Goal: Task Accomplishment & Management: Complete application form

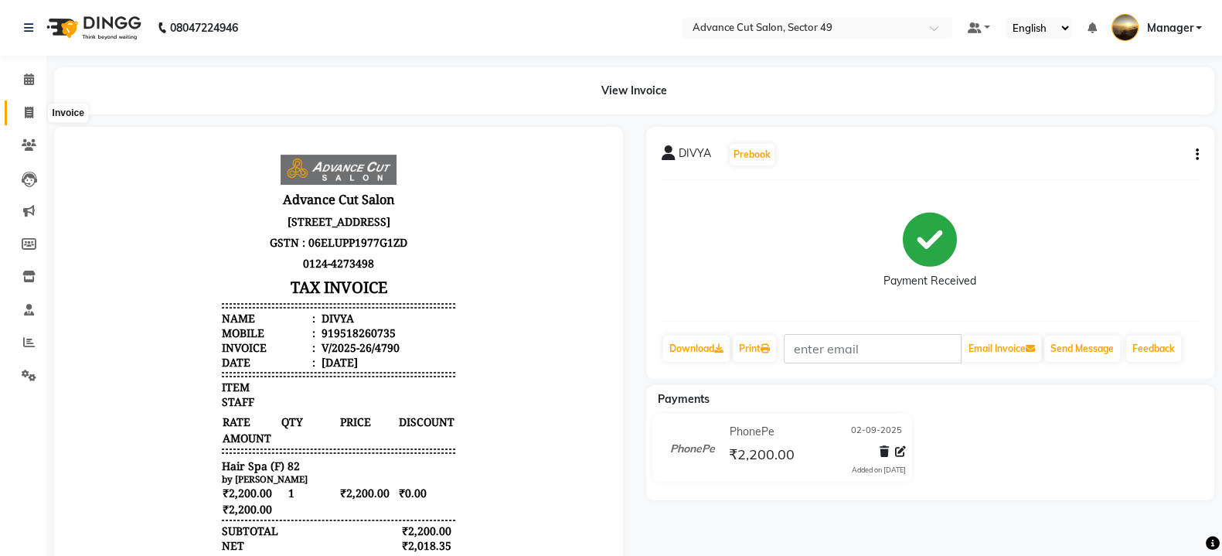
click at [29, 112] on icon at bounding box center [29, 113] width 9 height 12
select select "service"
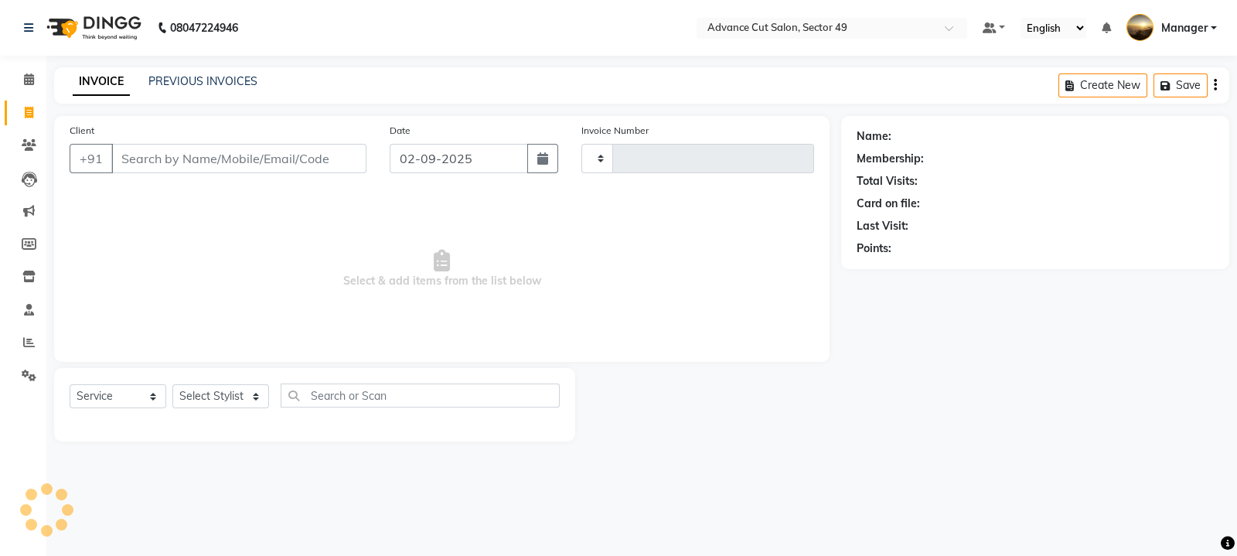
type input "4791"
select select "4616"
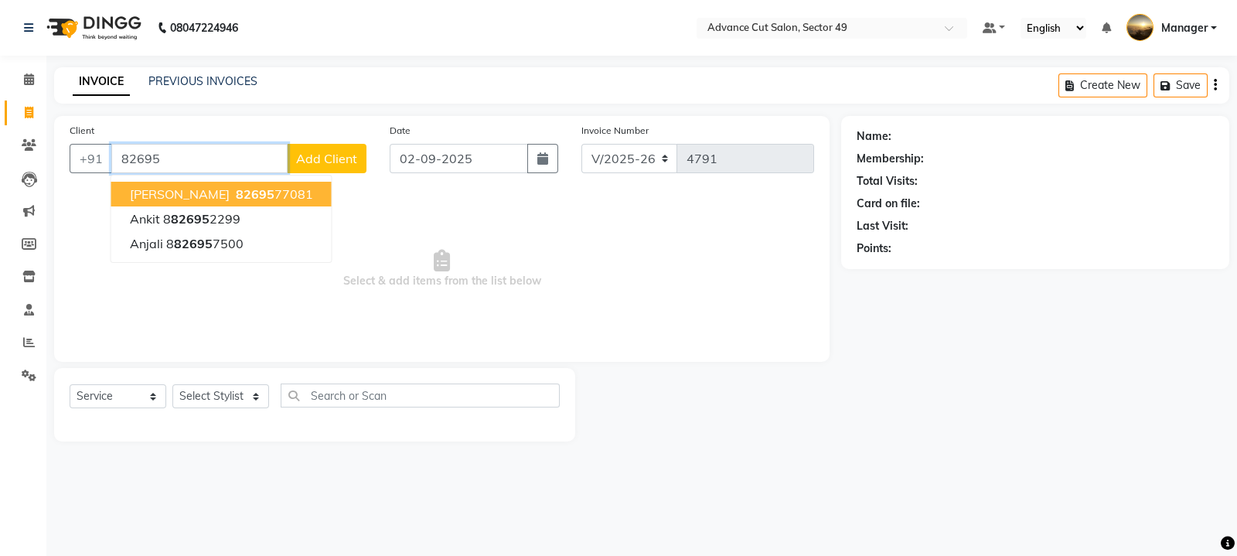
click at [292, 192] on button "[PERSON_NAME] 82695 77081" at bounding box center [221, 194] width 220 height 25
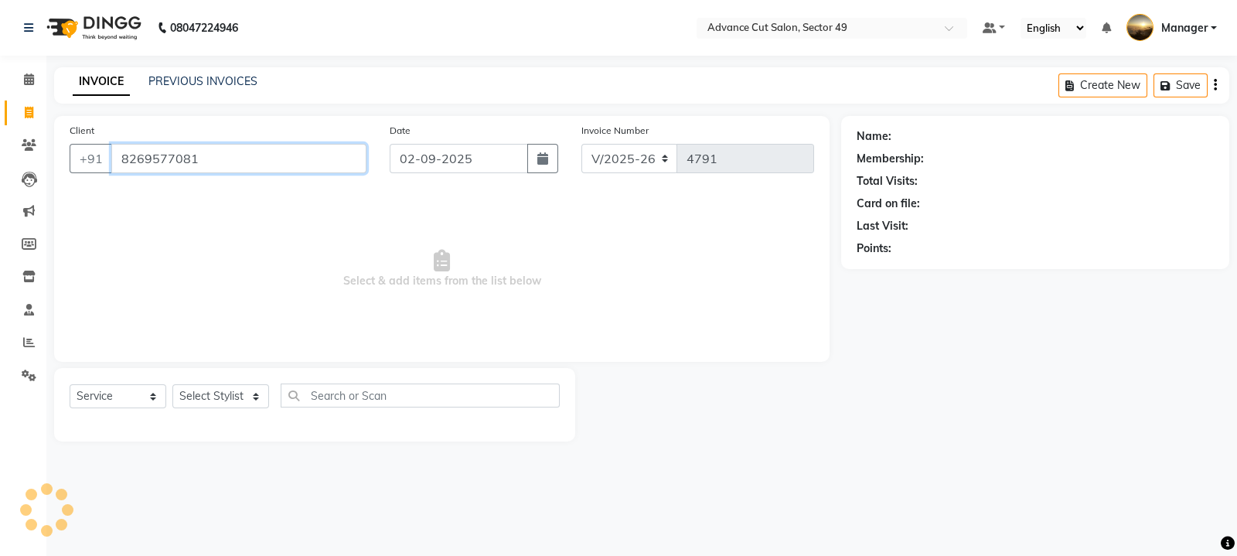
type input "8269577081"
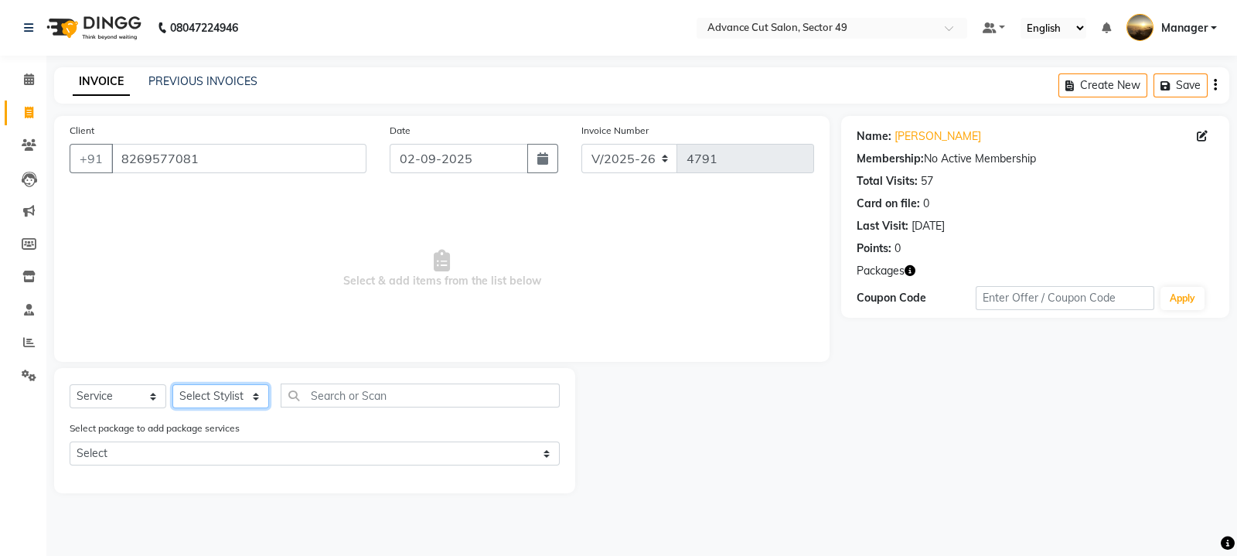
click at [228, 396] on select "Select Stylist [PERSON_NAME] [PERSON_NAME] Manager Navi product [PERSON_NAME] s…" at bounding box center [220, 396] width 97 height 24
select select "27619"
click at [172, 385] on select "Select Stylist [PERSON_NAME] [PERSON_NAME] Manager Navi product [PERSON_NAME] s…" at bounding box center [220, 396] width 97 height 24
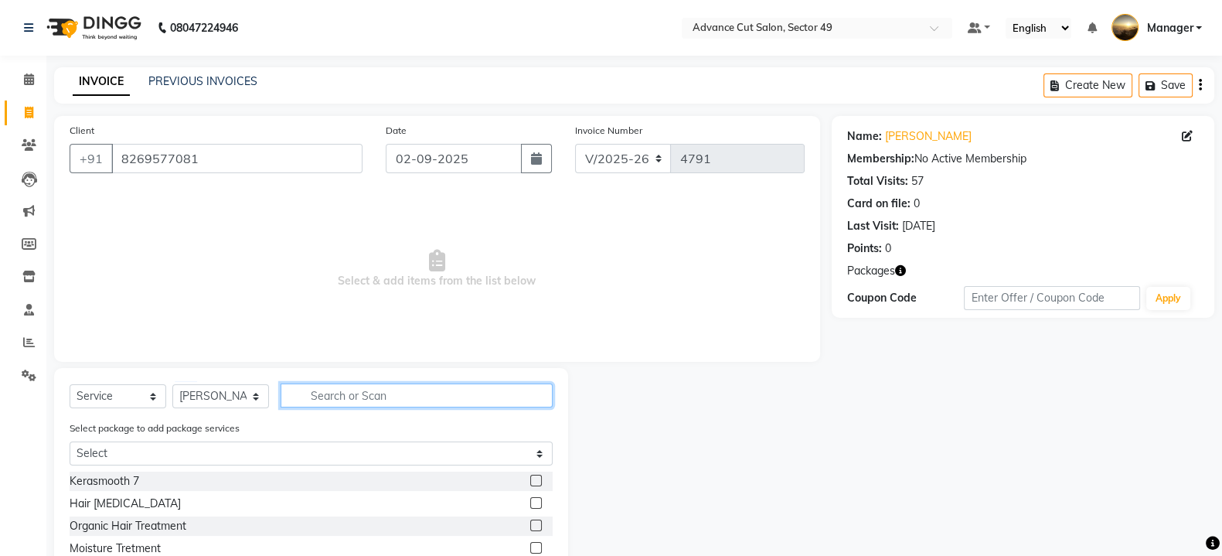
click at [370, 400] on input "text" at bounding box center [417, 395] width 272 height 24
type input "KERA"
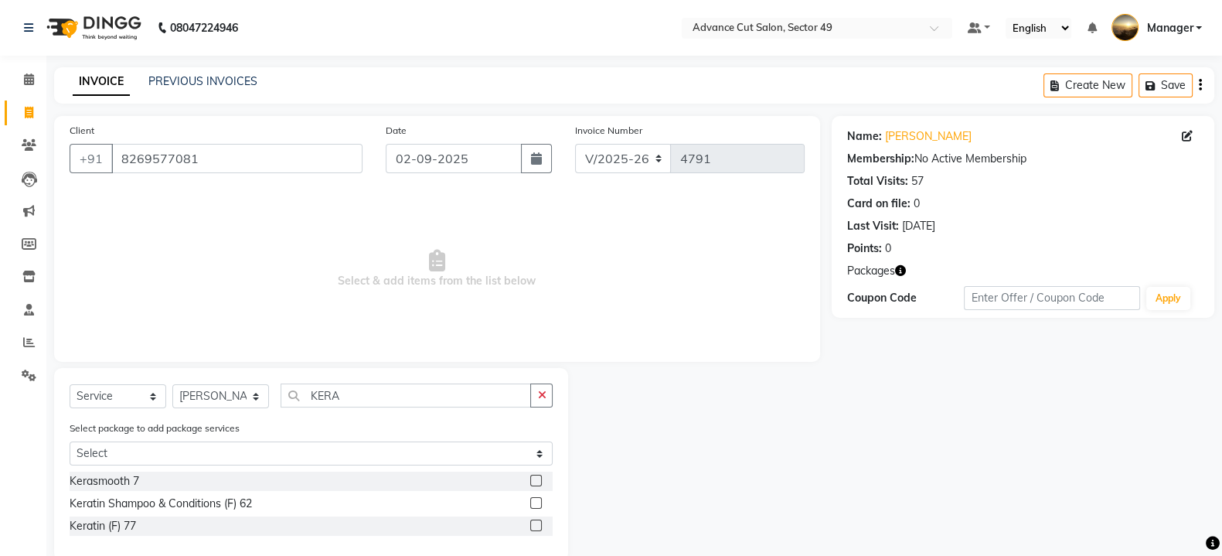
click at [537, 478] on label at bounding box center [536, 481] width 12 height 12
click at [537, 478] on input "checkbox" at bounding box center [535, 481] width 10 height 10
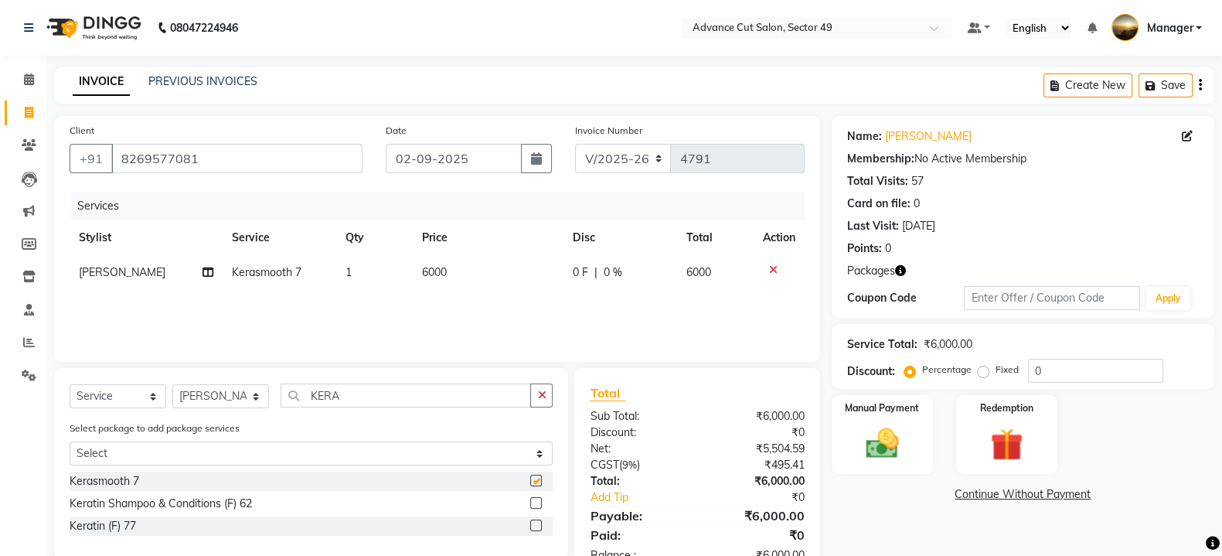
checkbox input "false"
click at [460, 281] on td "6000" at bounding box center [488, 272] width 151 height 35
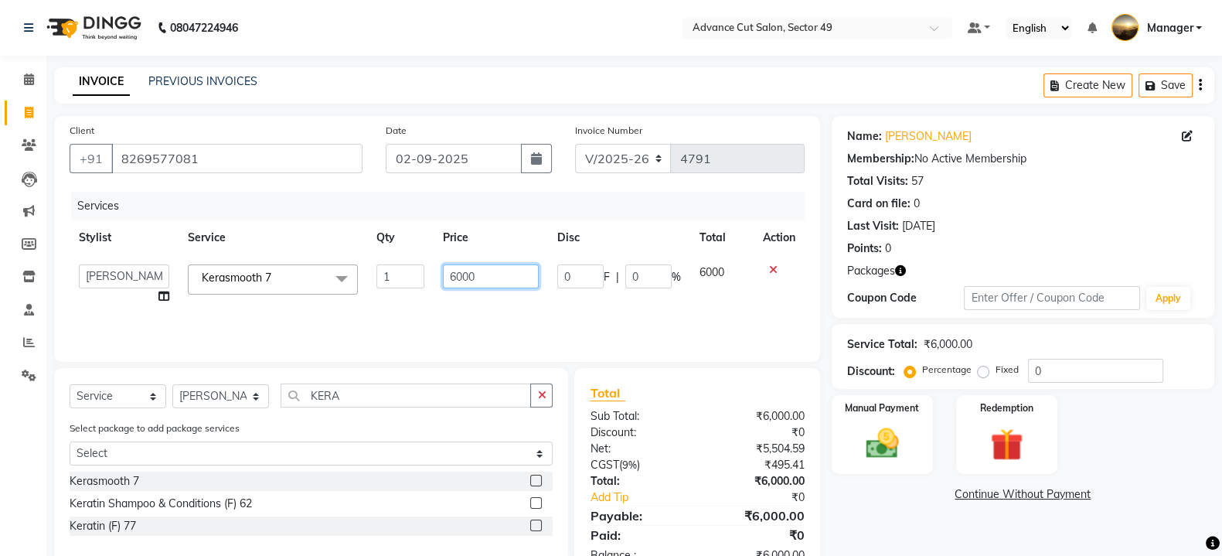
click at [487, 275] on input "6000" at bounding box center [491, 276] width 97 height 24
type input "6"
type input "5500"
click at [915, 427] on div "Manual Payment" at bounding box center [883, 435] width 106 height 82
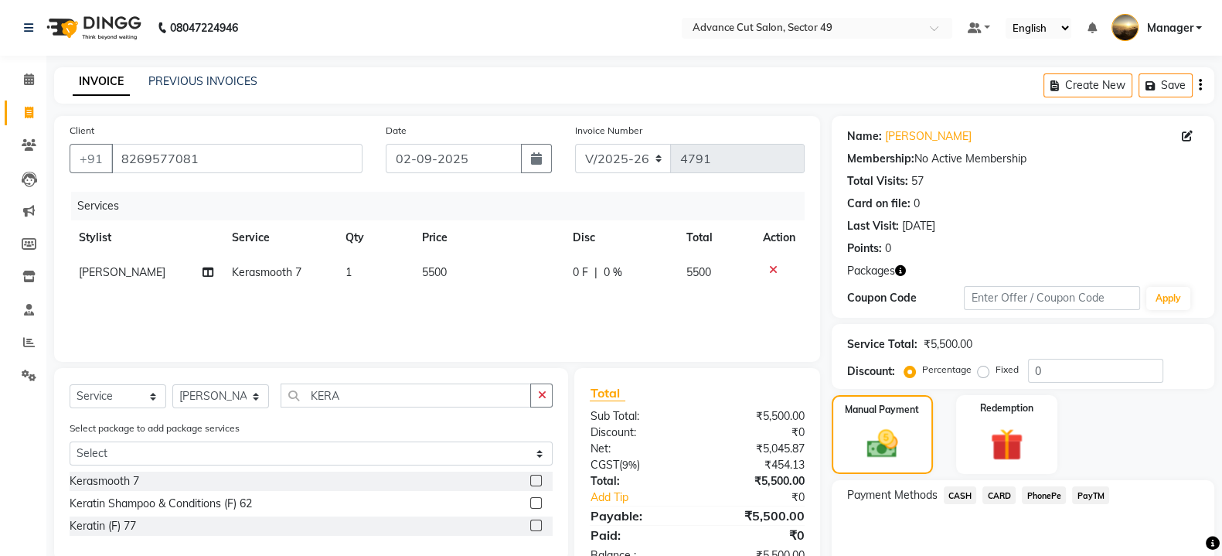
click at [1038, 494] on span "PhonePe" at bounding box center [1044, 495] width 44 height 18
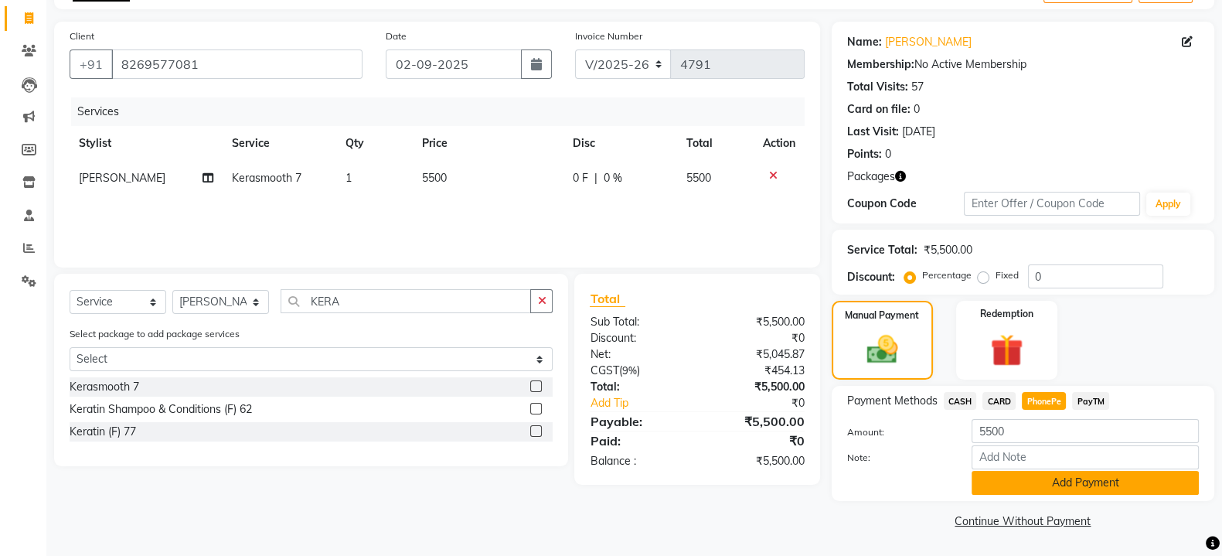
click at [1032, 480] on button "Add Payment" at bounding box center [1085, 483] width 227 height 24
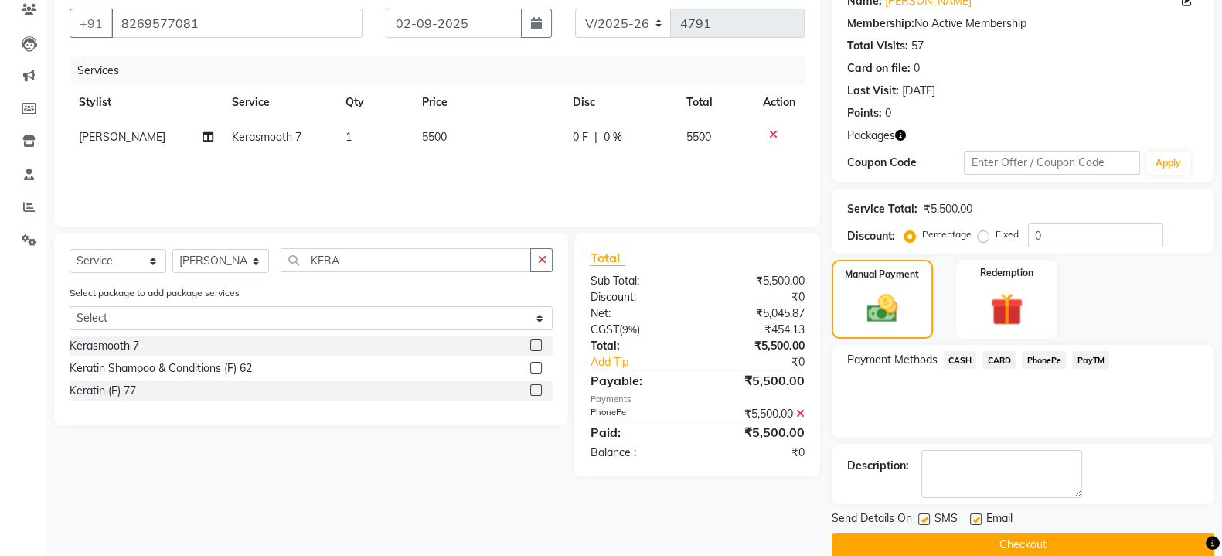
scroll to position [158, 0]
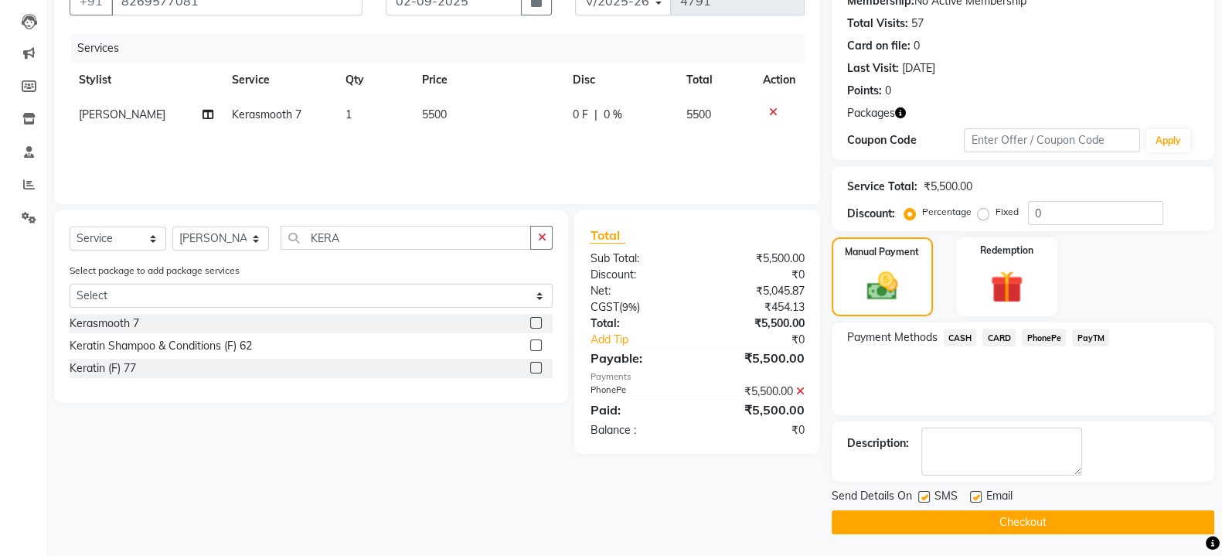
click at [938, 513] on button "Checkout" at bounding box center [1023, 522] width 383 height 24
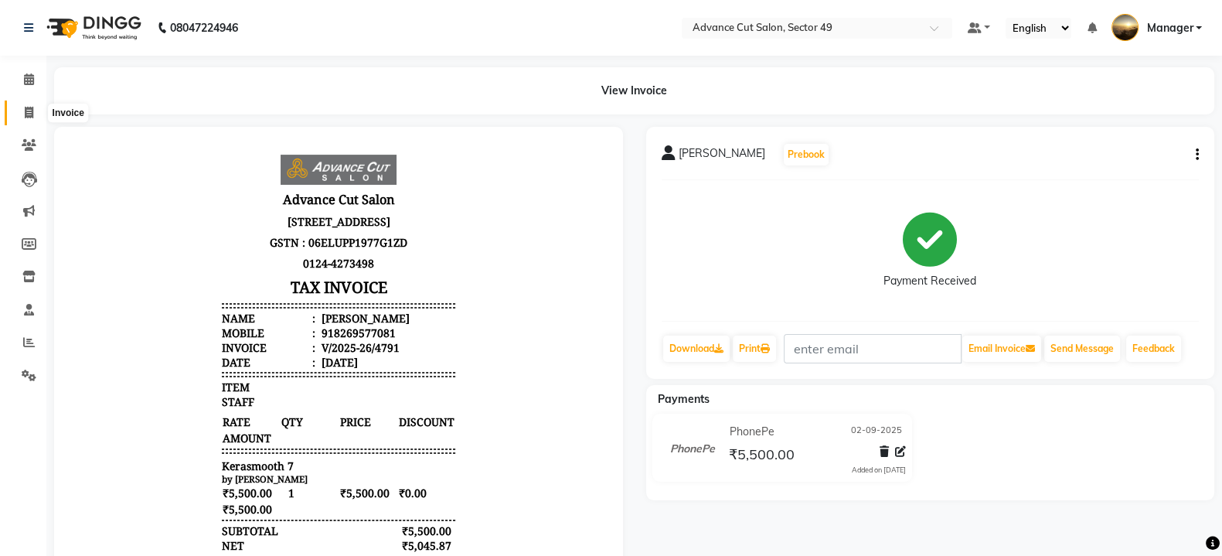
click at [27, 112] on icon at bounding box center [29, 113] width 9 height 12
select select "service"
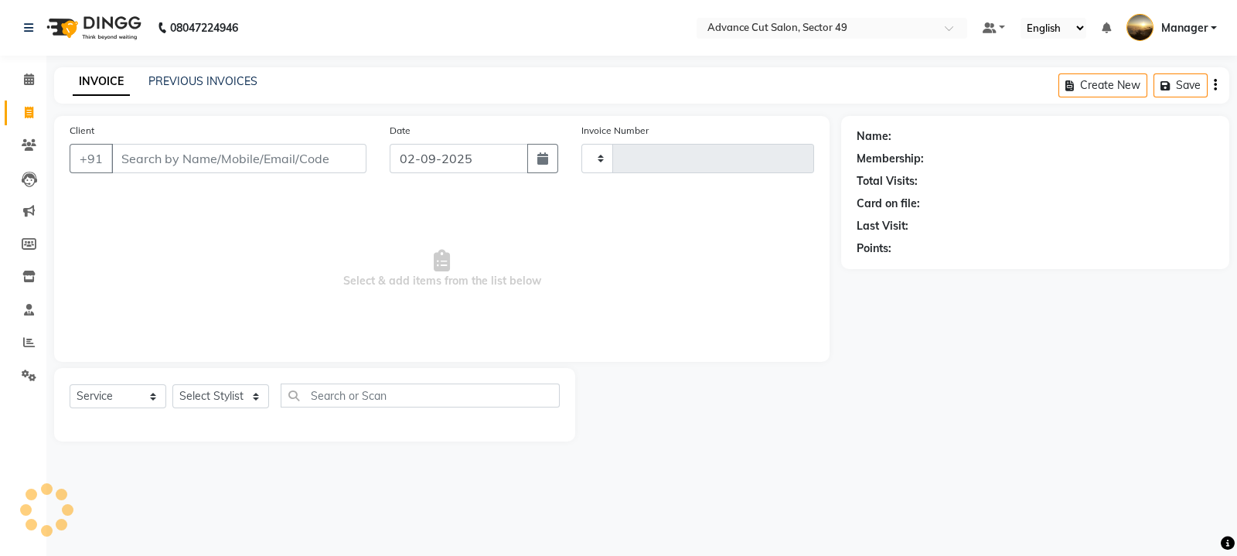
type input "4792"
select select "4616"
click at [27, 344] on icon at bounding box center [29, 342] width 12 height 12
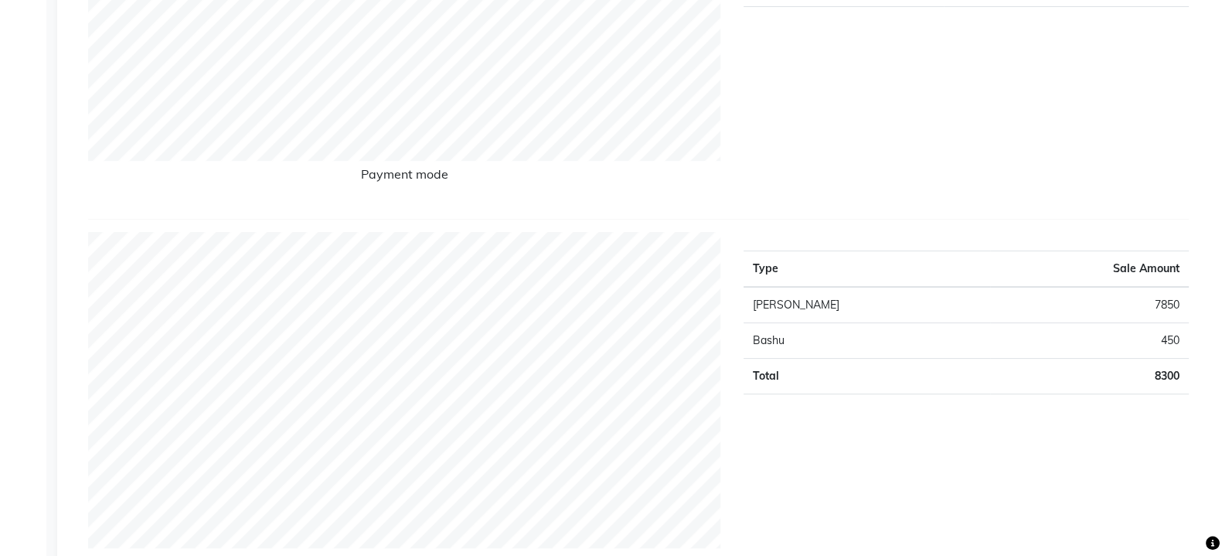
scroll to position [483, 0]
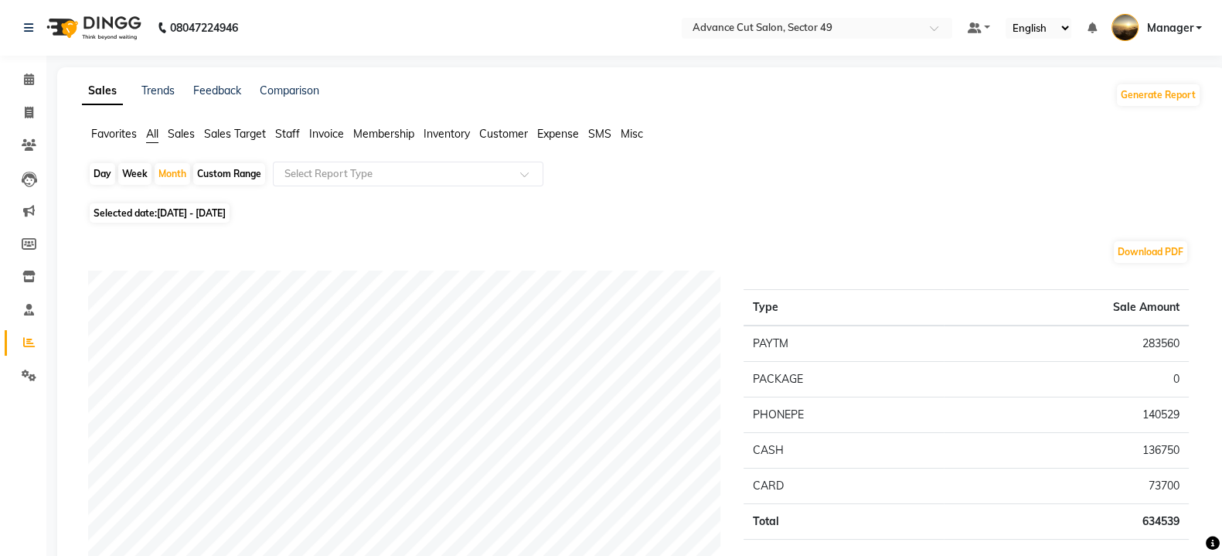
drag, startPoint x: 59, startPoint y: 30, endPoint x: 66, endPoint y: 36, distance: 8.8
click at [60, 30] on img at bounding box center [92, 27] width 106 height 43
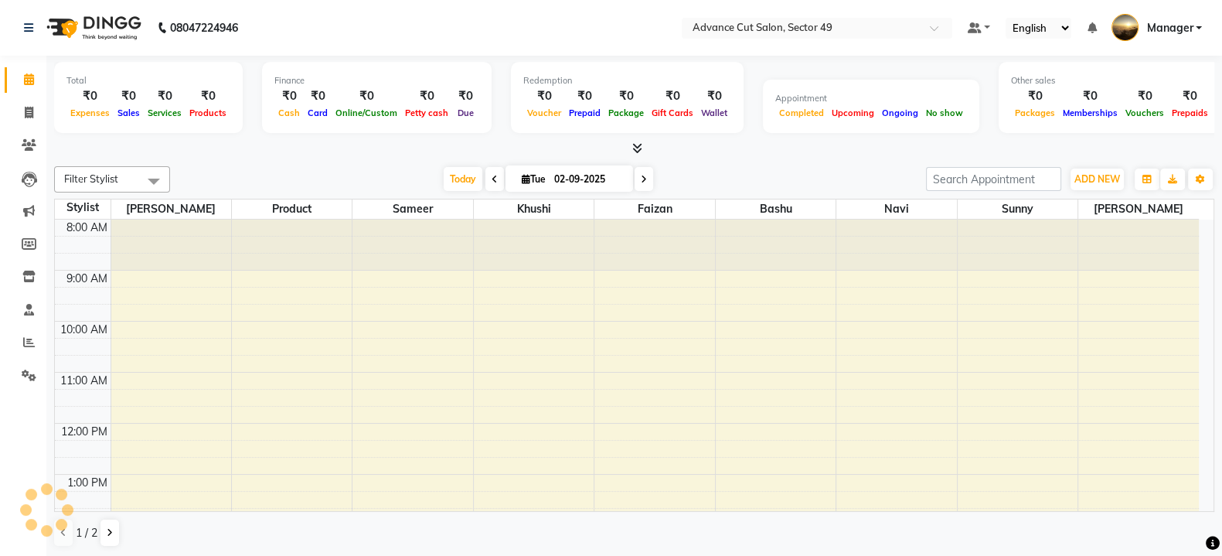
scroll to position [386, 0]
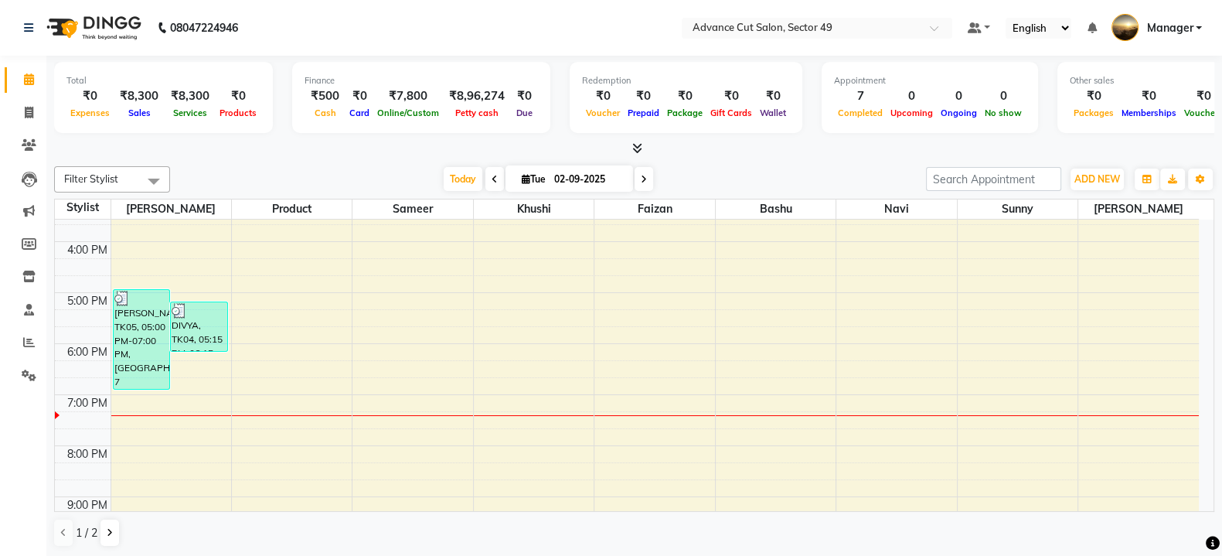
click at [633, 145] on icon at bounding box center [637, 148] width 10 height 12
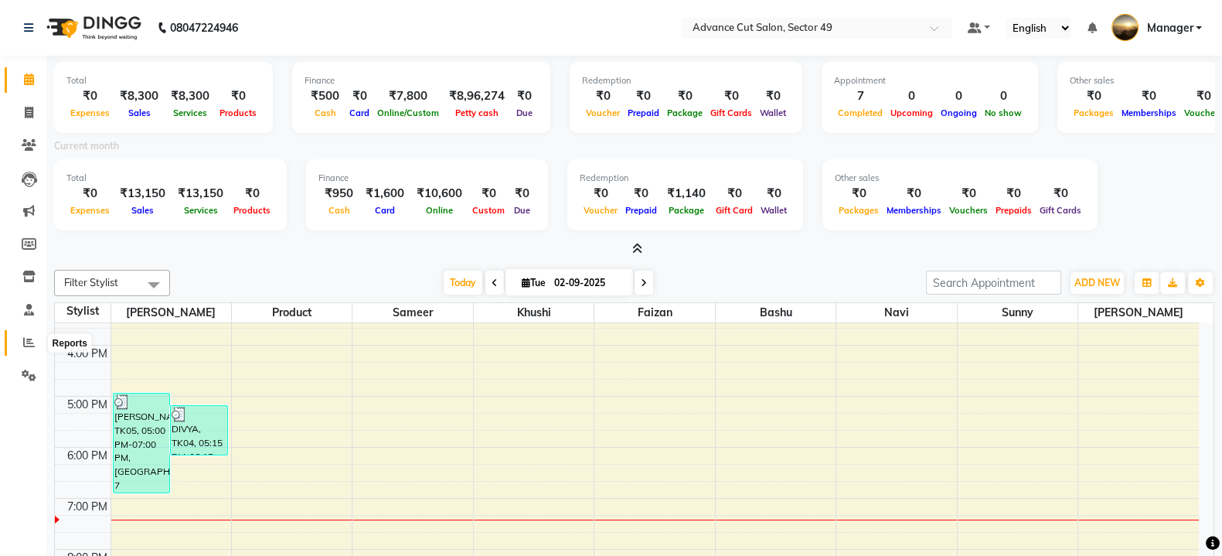
click at [25, 342] on icon at bounding box center [29, 342] width 12 height 12
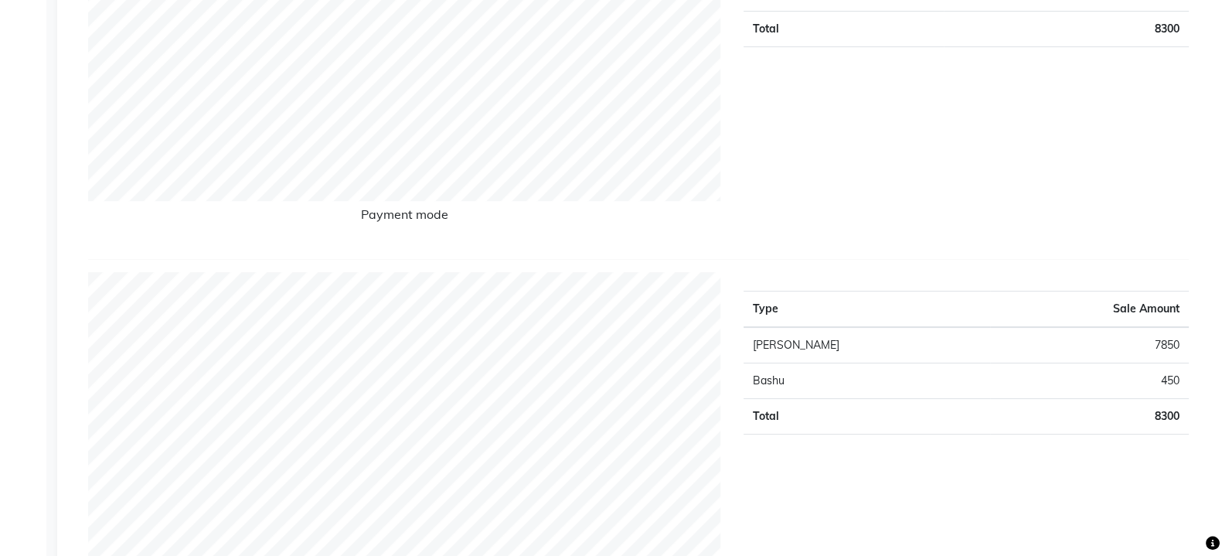
scroll to position [386, 0]
